Goal: Information Seeking & Learning: Stay updated

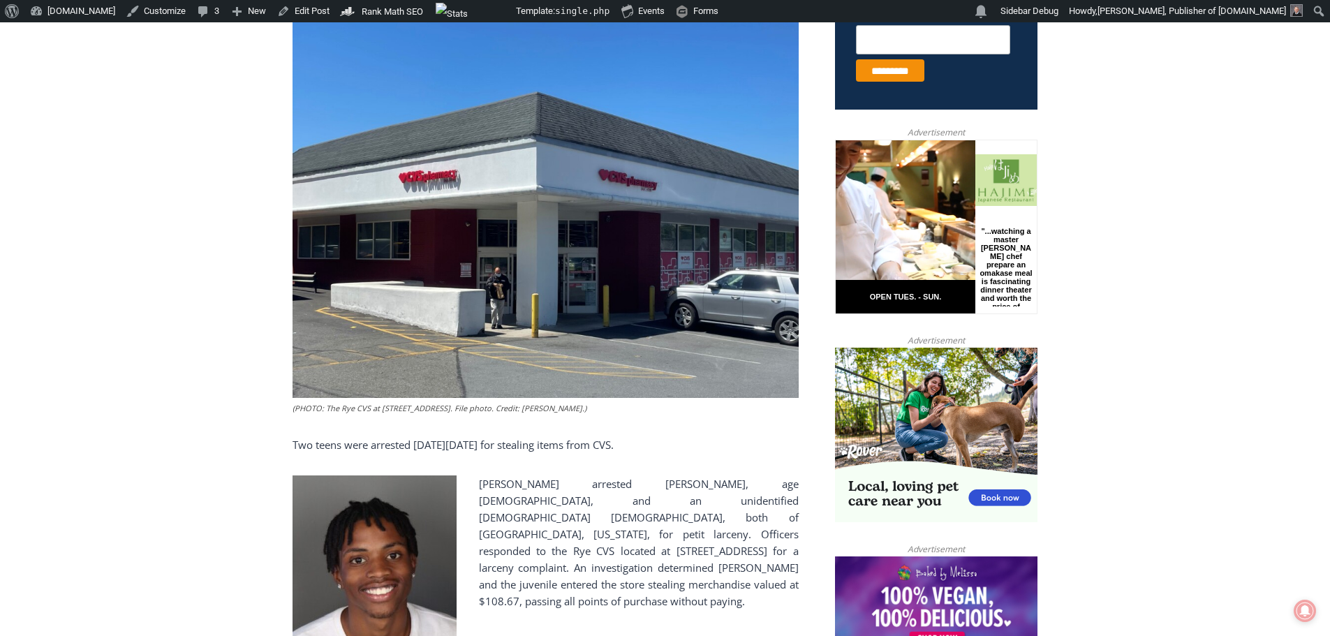
scroll to position [419, 0]
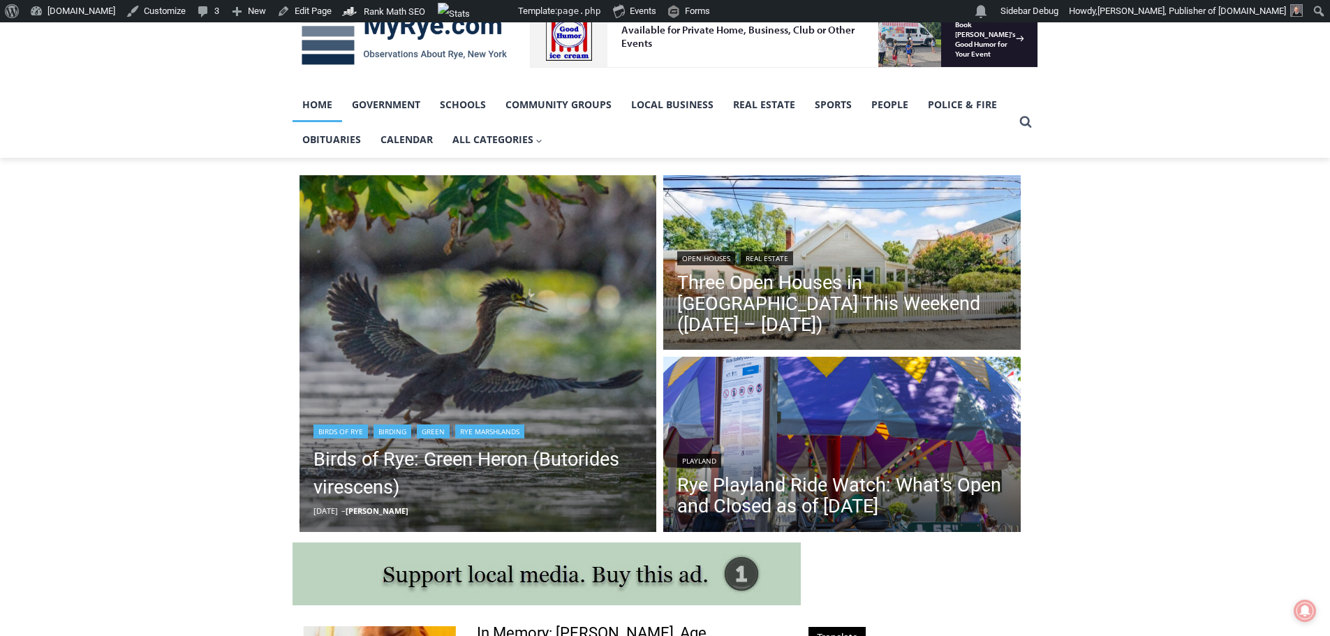
scroll to position [140, 0]
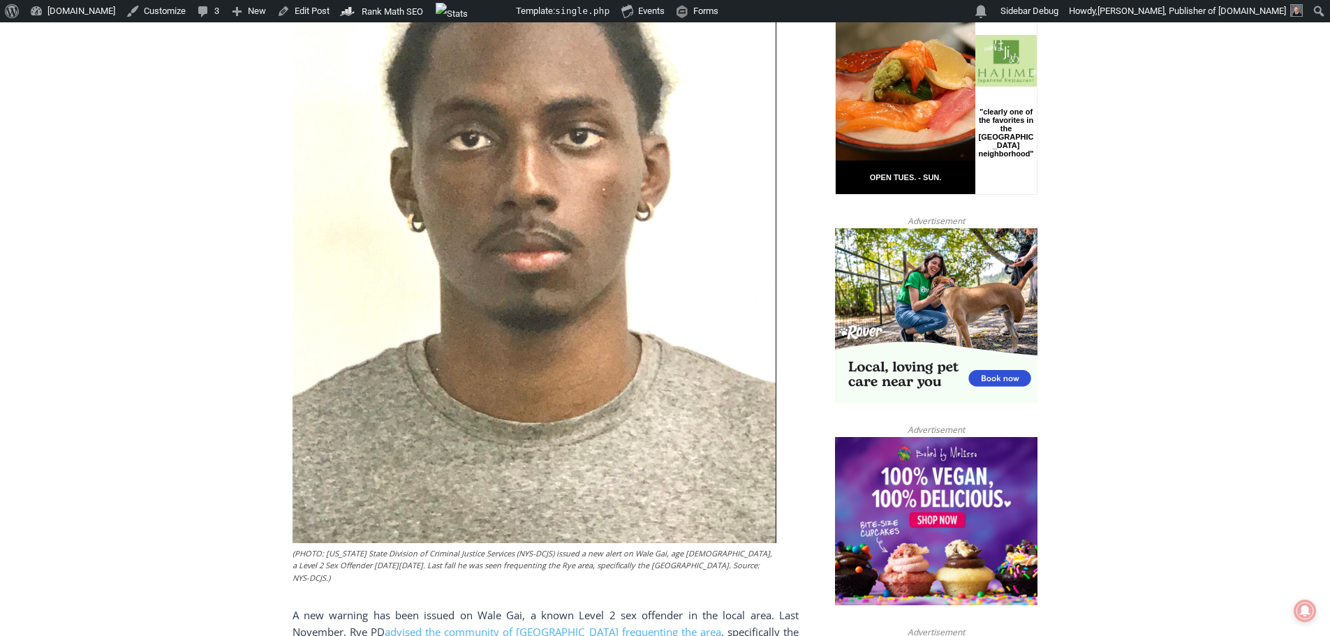
scroll to position [838, 0]
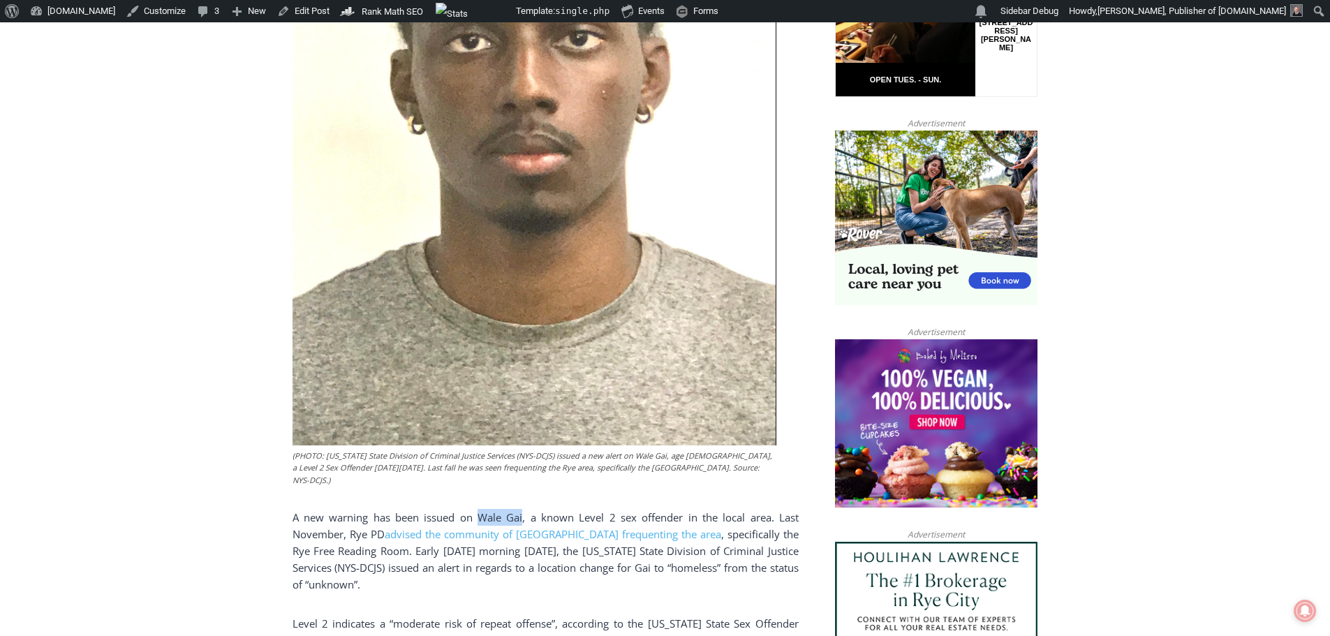
drag, startPoint x: 480, startPoint y: 503, endPoint x: 524, endPoint y: 505, distance: 44.0
click at [524, 510] on span "A new warning has been issued on Wale Gai, a known Level 2 sex offender in the …" at bounding box center [545, 525] width 506 height 31
copy span "Wale Gai"
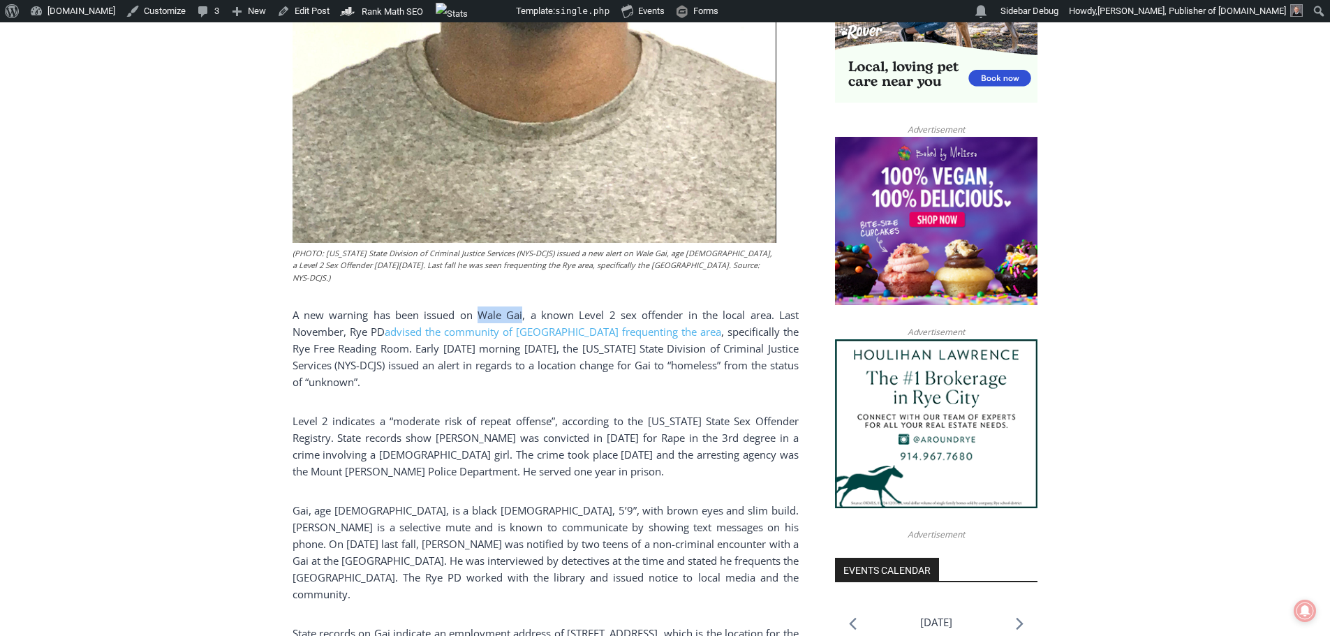
scroll to position [1047, 0]
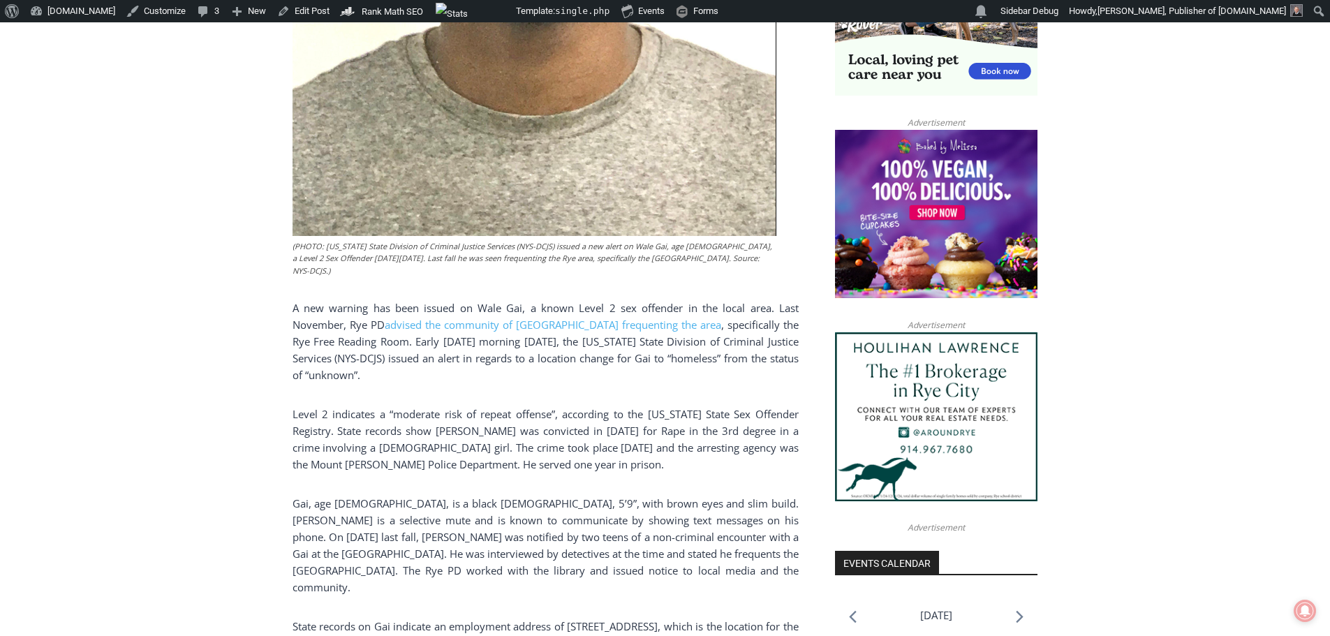
click at [431, 452] on span "Level 2 indicates a “moderate risk of repeat offense”, according to the New Yor…" at bounding box center [545, 439] width 506 height 64
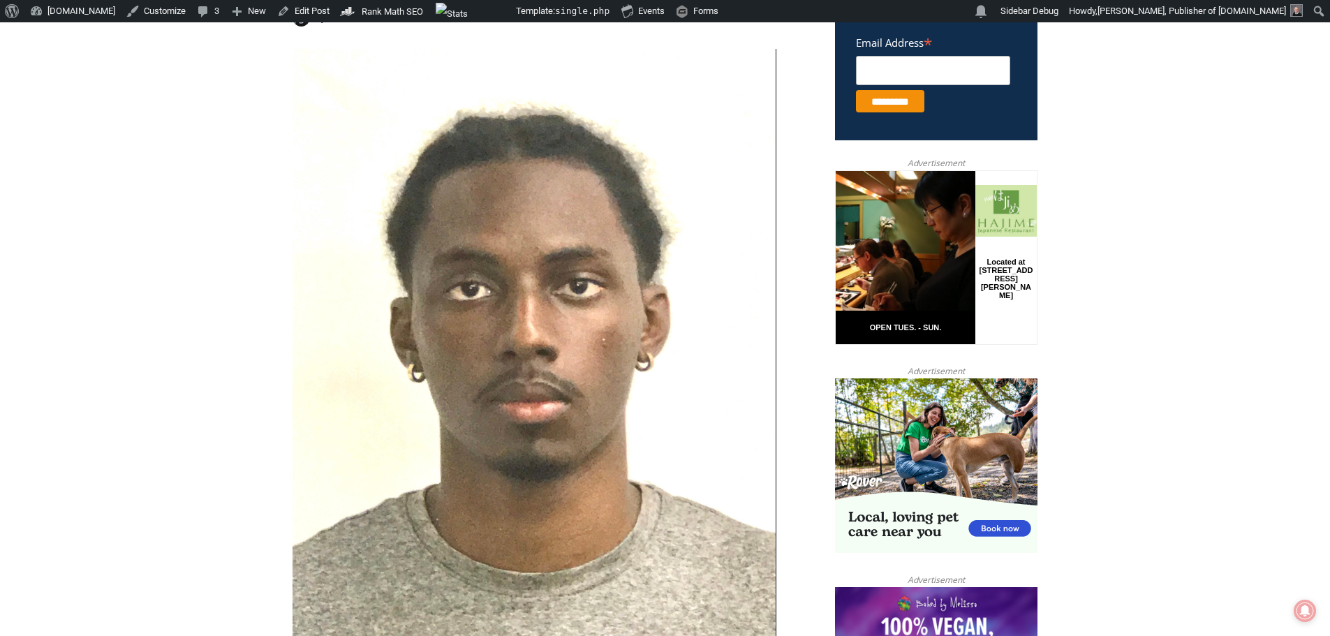
scroll to position [698, 0]
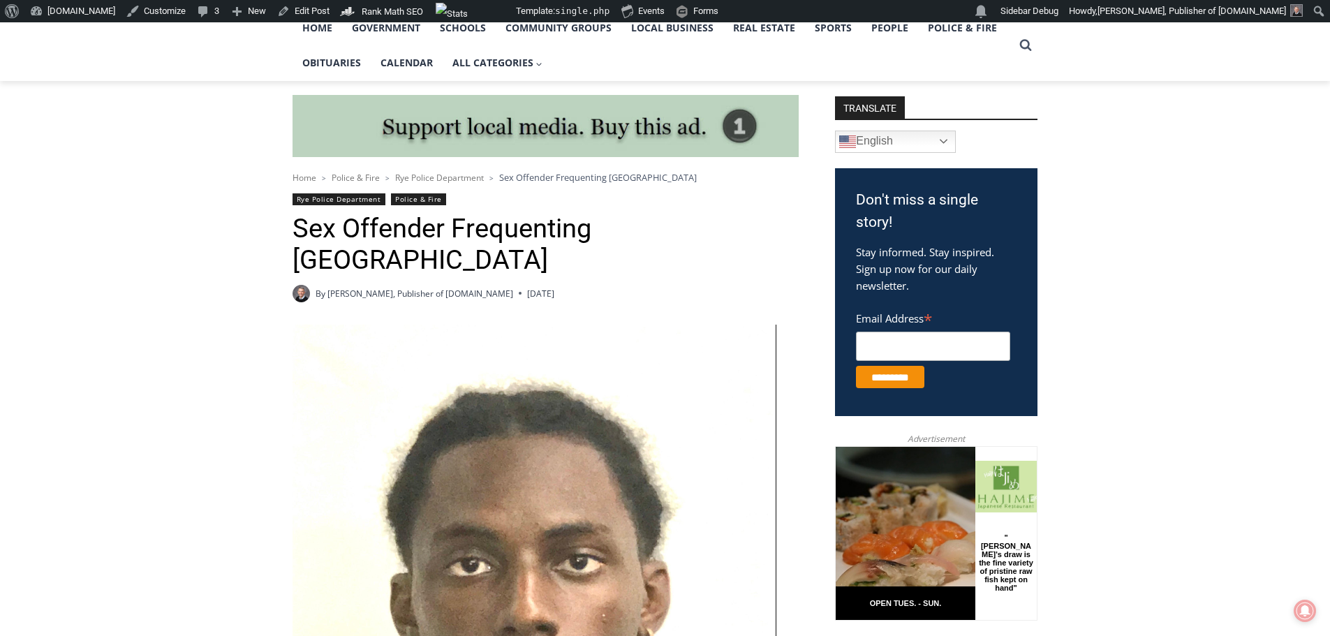
scroll to position [349, 0]
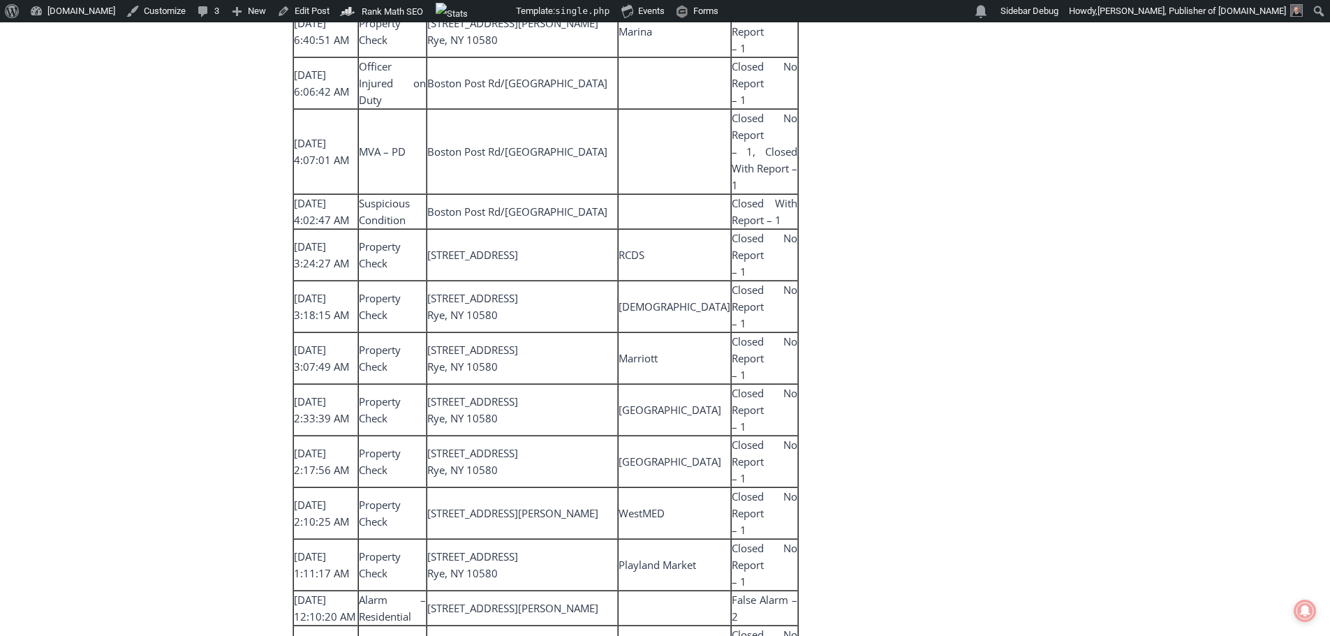
scroll to position [3979, 0]
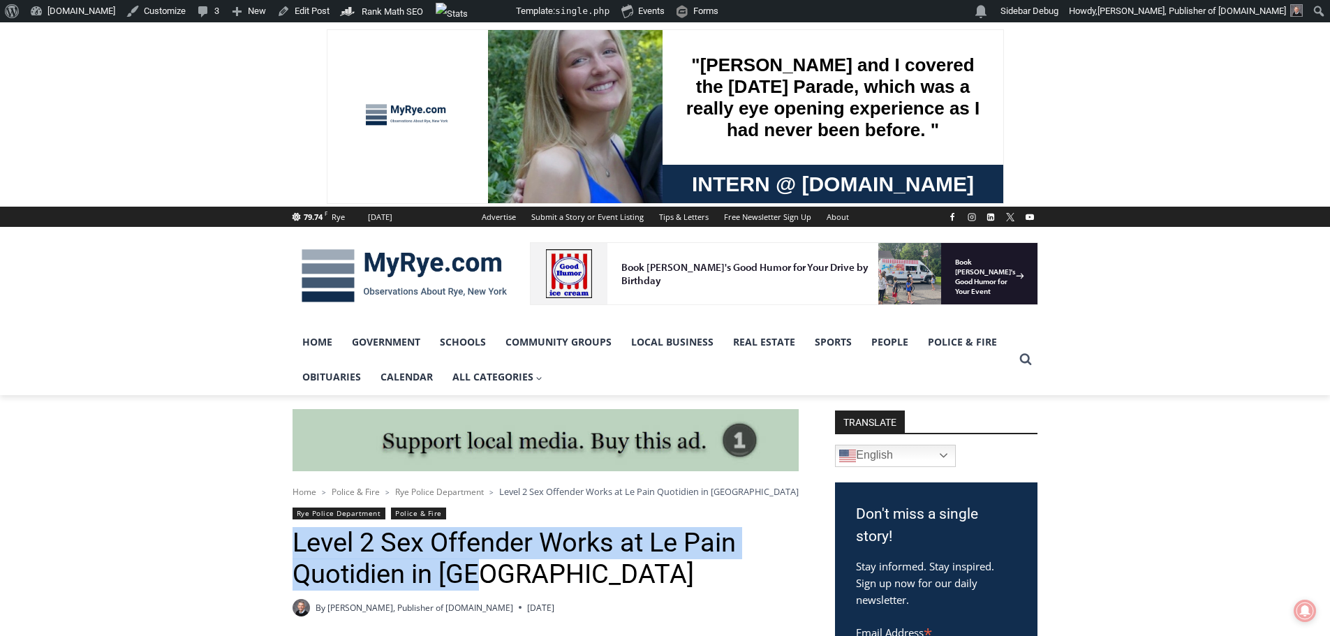
drag, startPoint x: 292, startPoint y: 531, endPoint x: 478, endPoint y: 574, distance: 190.5
click at [478, 574] on h1 "Level 2 Sex Offender Works at Le Pain Quotidien in [GEOGRAPHIC_DATA]" at bounding box center [545, 559] width 506 height 64
copy h1 "Level 2 Sex Offender Works at Le Pain Quotidien in [GEOGRAPHIC_DATA]"
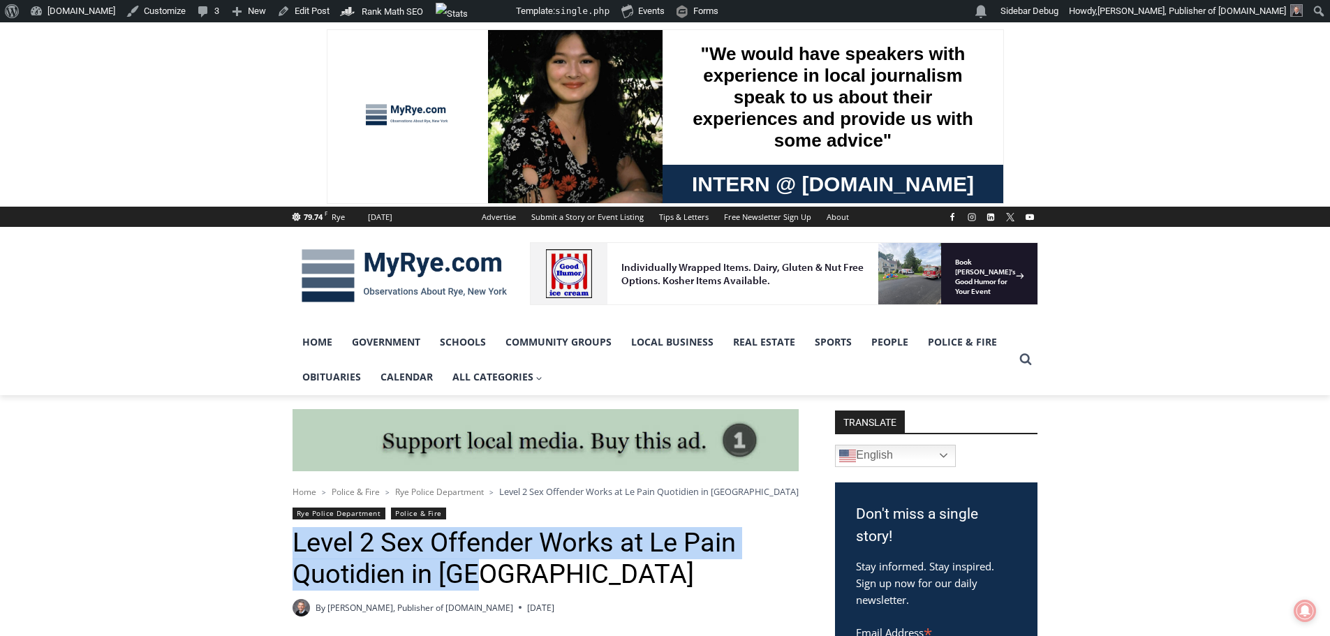
copy h1 "Level 2 Sex Offender Works at Le Pain Quotidien in [GEOGRAPHIC_DATA]"
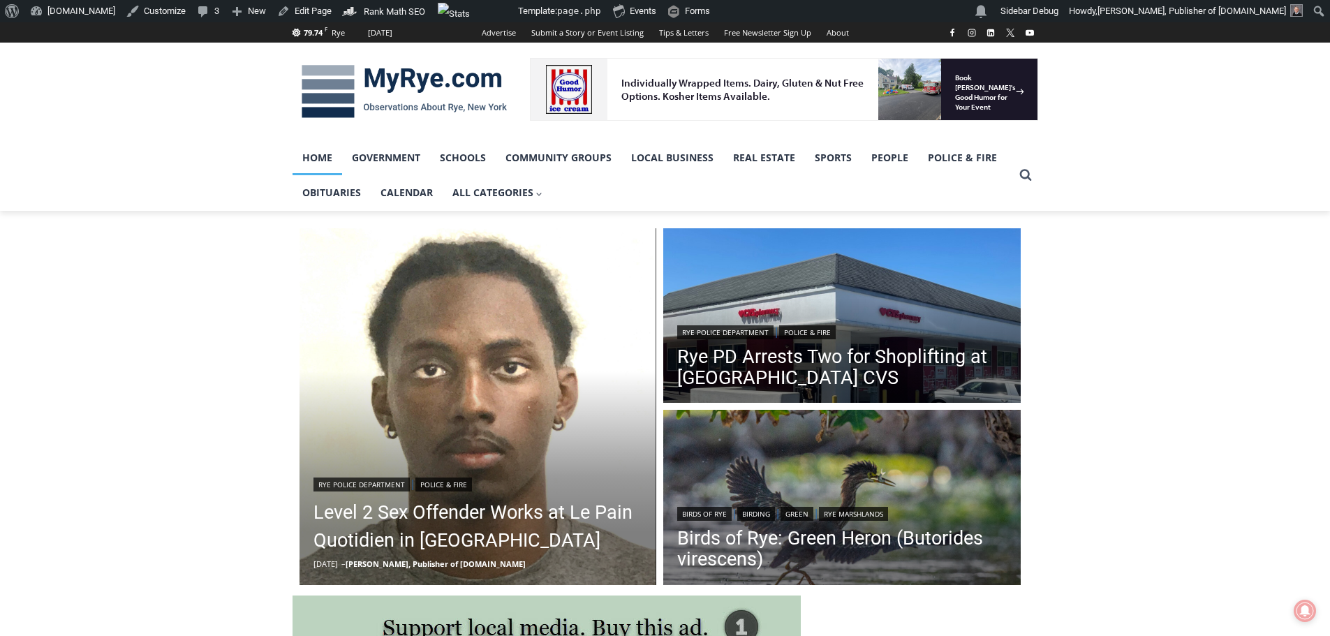
scroll to position [209, 0]
